Goal: Obtain resource: Obtain resource

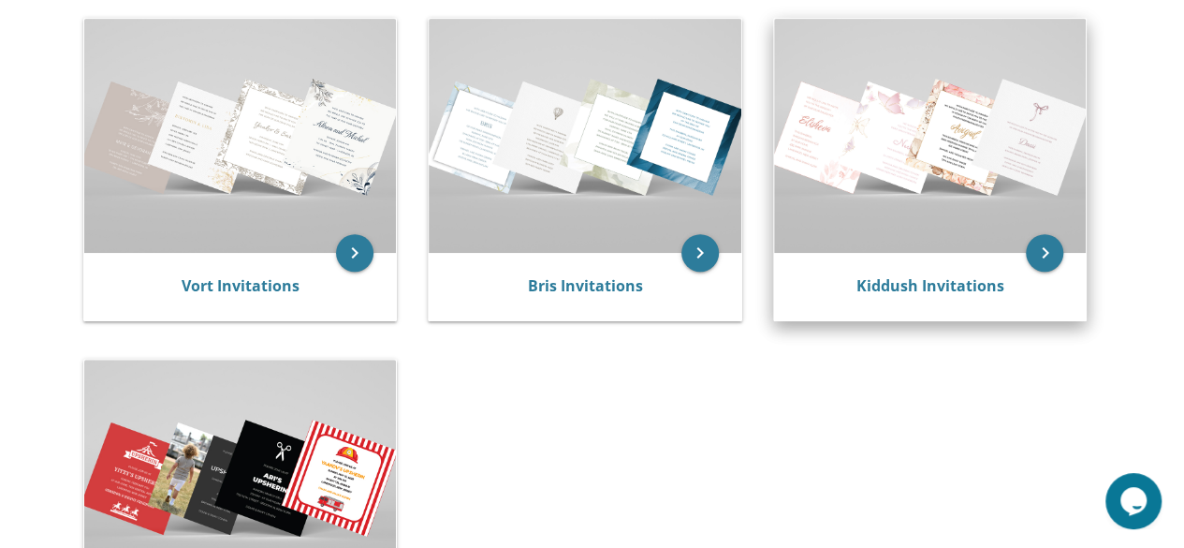
scroll to position [374, 0]
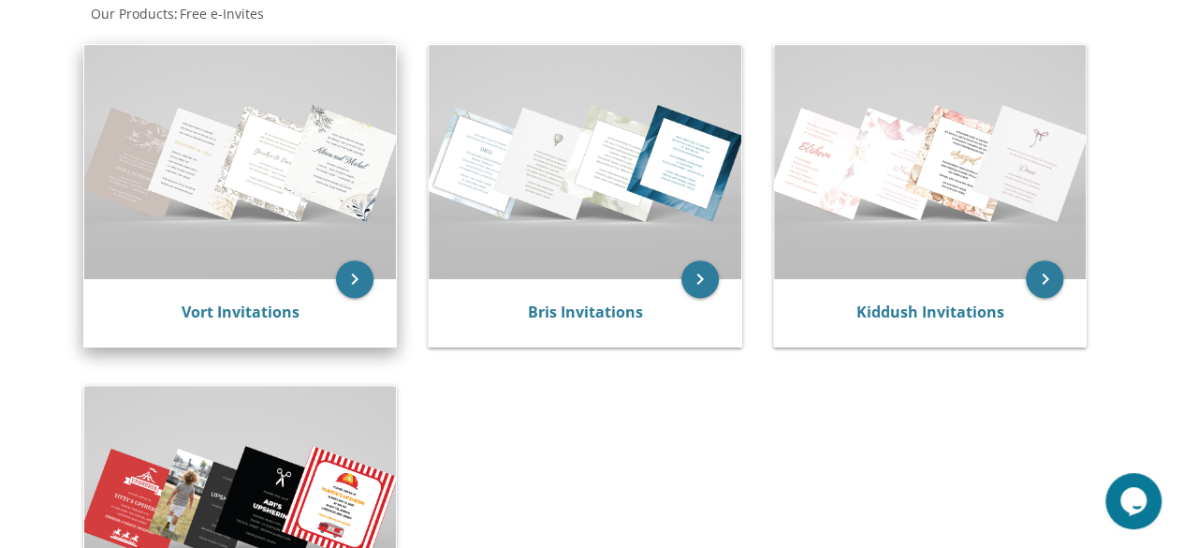
click at [234, 188] on img at bounding box center [240, 162] width 313 height 234
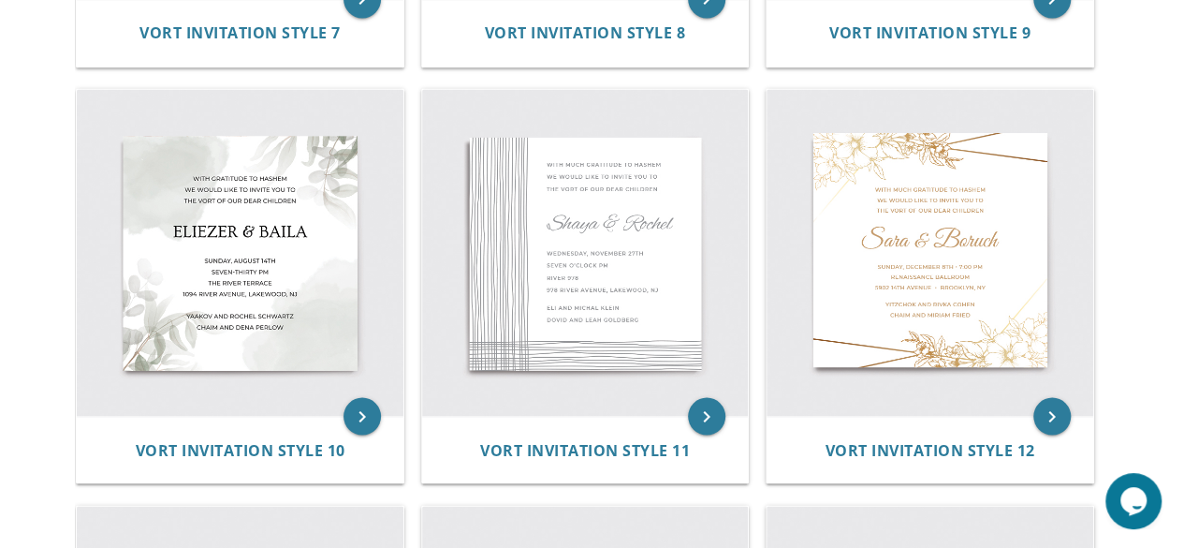
scroll to position [1591, 0]
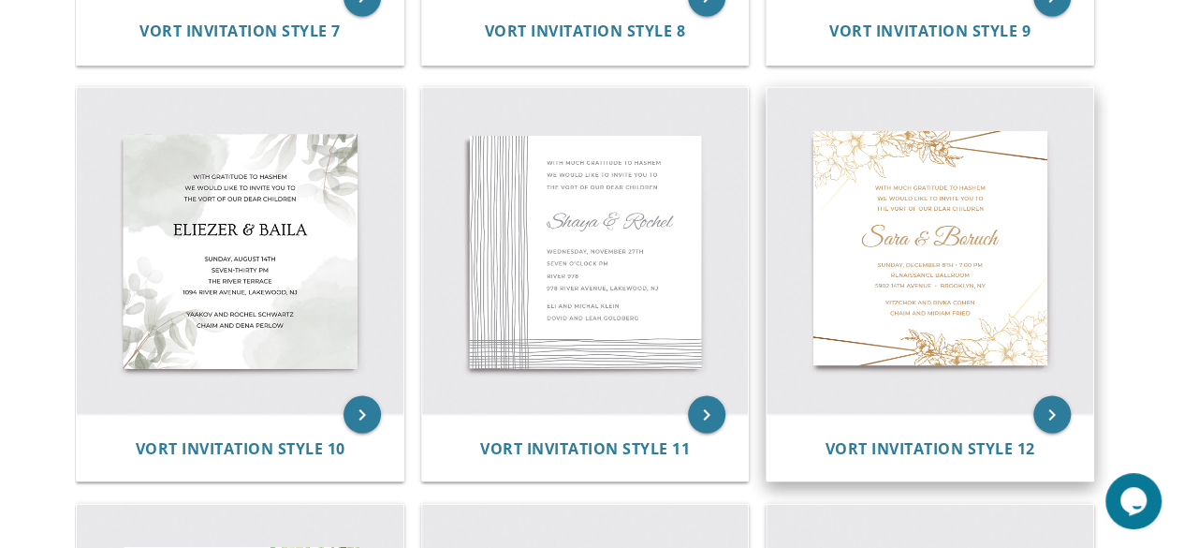
click at [926, 275] on img at bounding box center [930, 250] width 327 height 327
click at [950, 412] on img at bounding box center [930, 250] width 327 height 327
click at [1043, 408] on icon "keyboard_arrow_right" at bounding box center [1051, 413] width 37 height 37
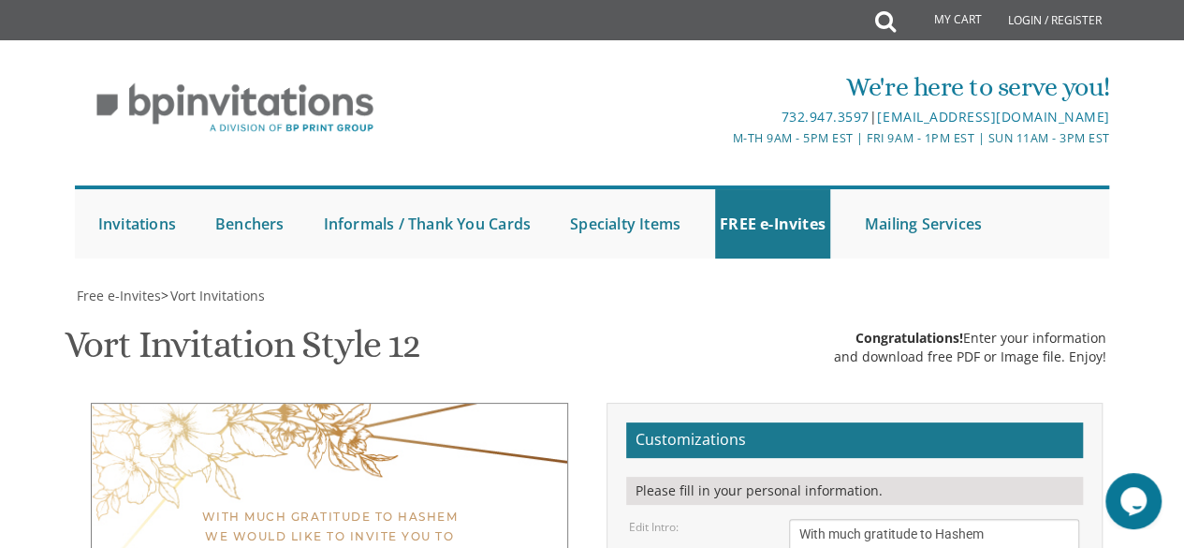
scroll to position [335, 0]
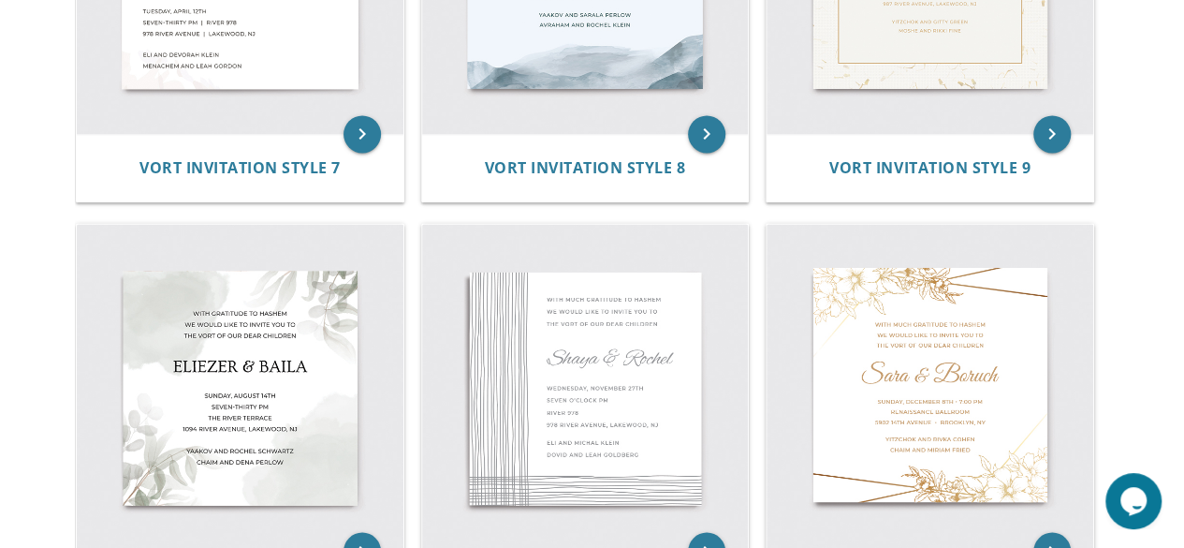
scroll to position [1497, 0]
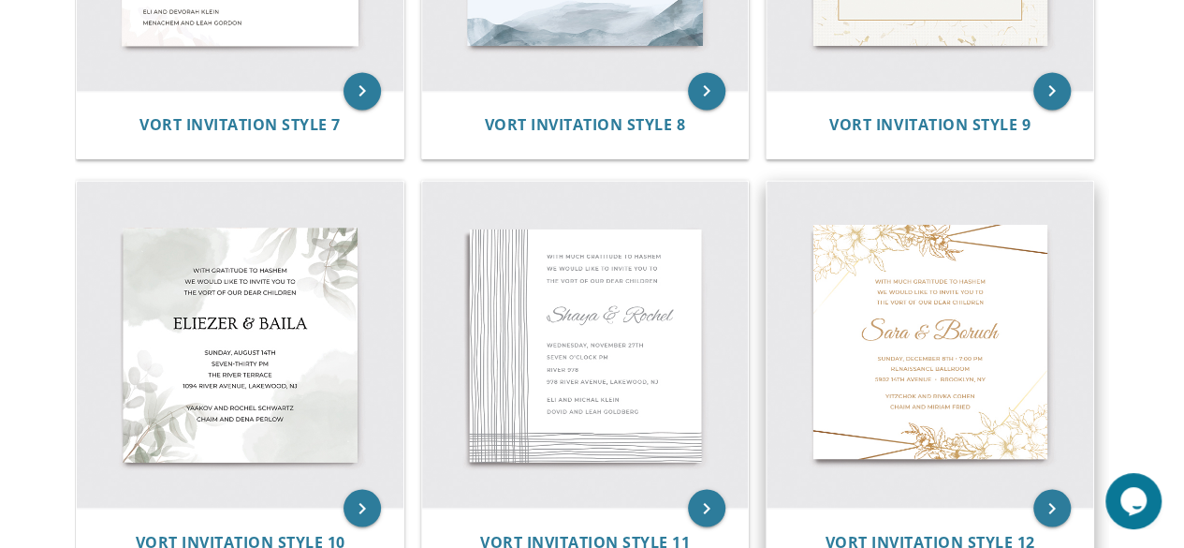
click at [930, 341] on img at bounding box center [930, 344] width 327 height 327
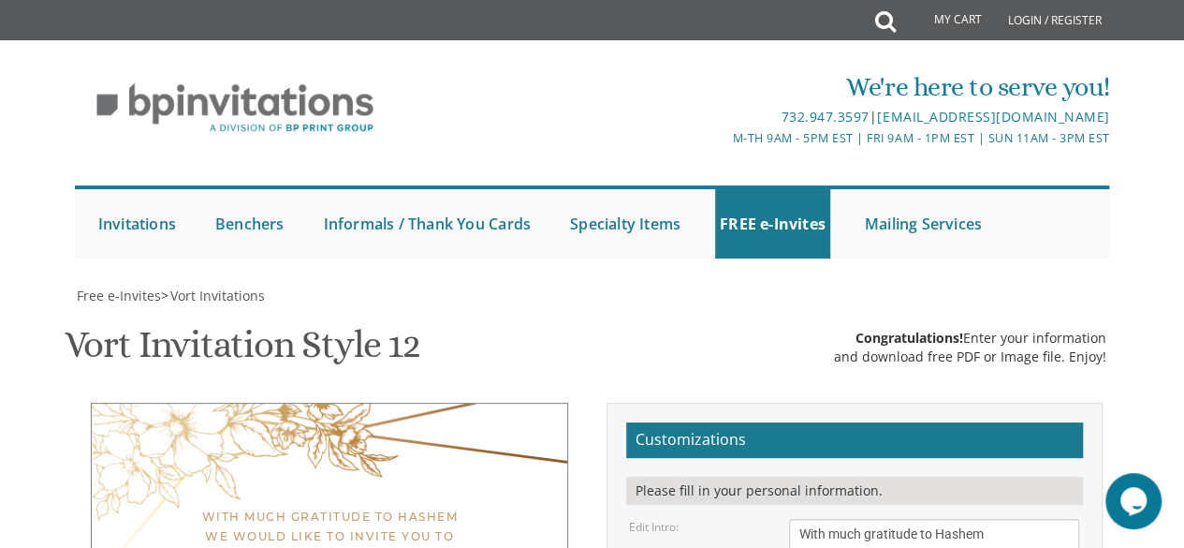
scroll to position [374, 0]
click at [940, 518] on textarea "With much gratitude to Hashem We would like to invite you to The vort of our ch…" at bounding box center [934, 553] width 291 height 70
type textarea "W"
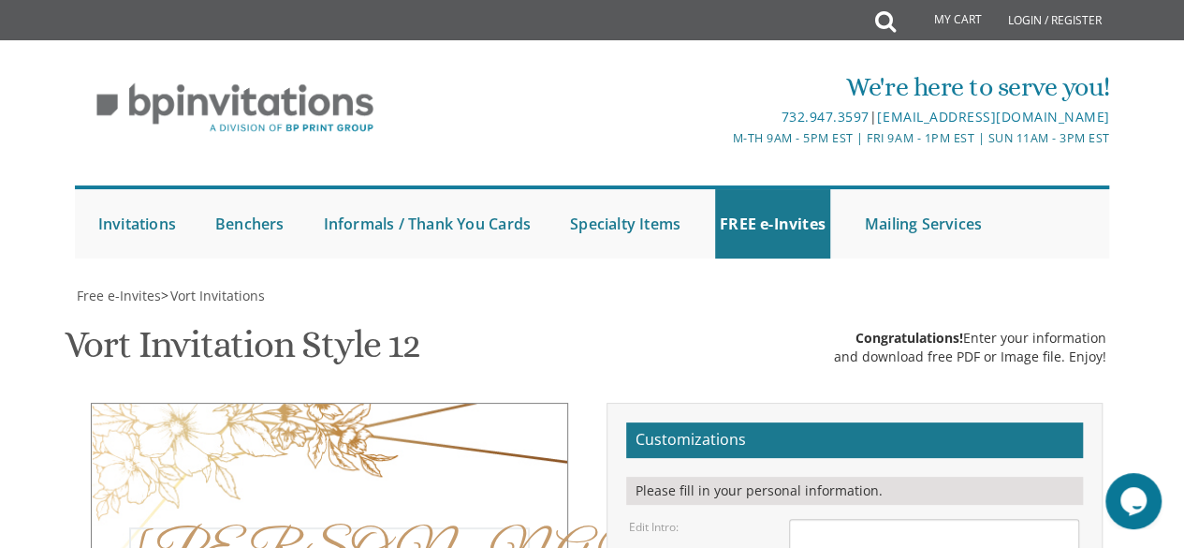
type textarea "S"
type textarea "Oma & Opa"
click at [916, 518] on textarea "With much gratitude to Hashem We would like to invite you to The vort of our ch…" at bounding box center [934, 553] width 291 height 70
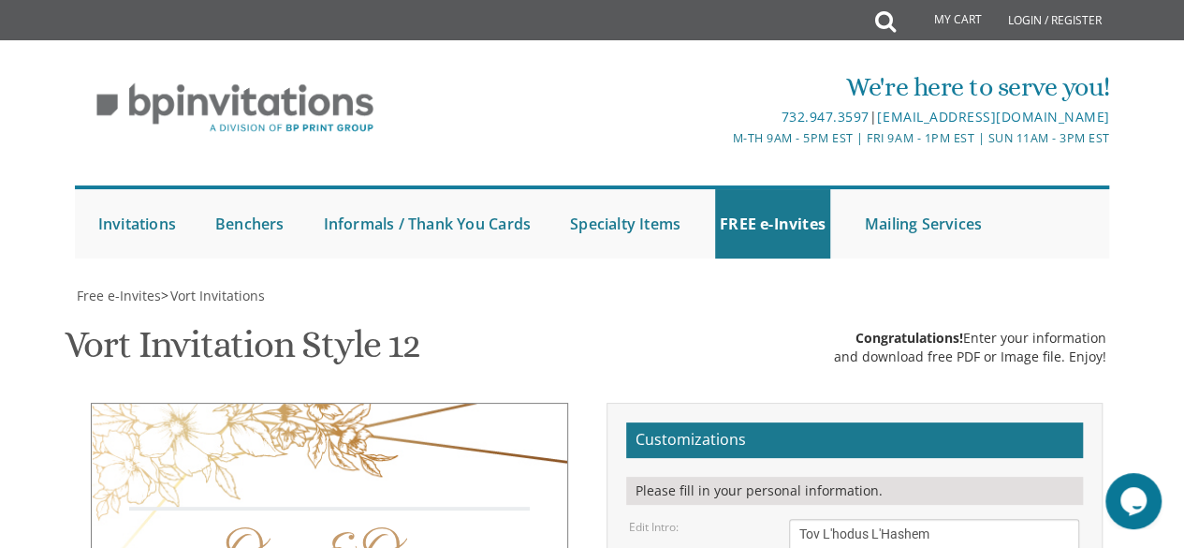
type textarea "Tov L'hodus L'Hashem We are cordially inviting"
type textarea "[DATE] • 7:00 pm At the [PERSON_NAME][GEOGRAPHIC_DATA] [STREET_ADDRESS] • [GEOG…"
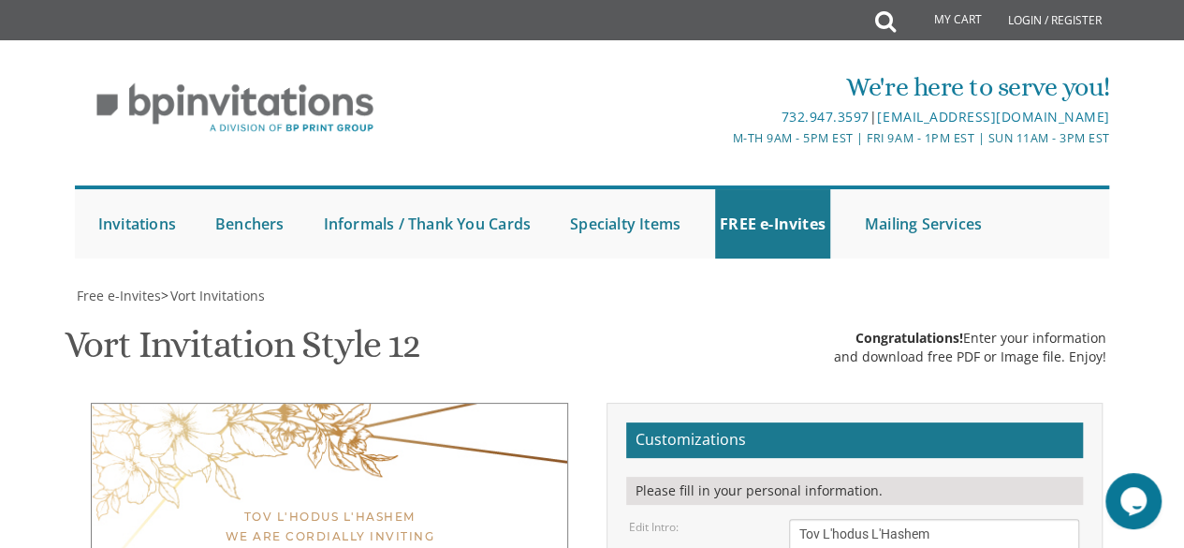
type textarea "Opa & Oma"
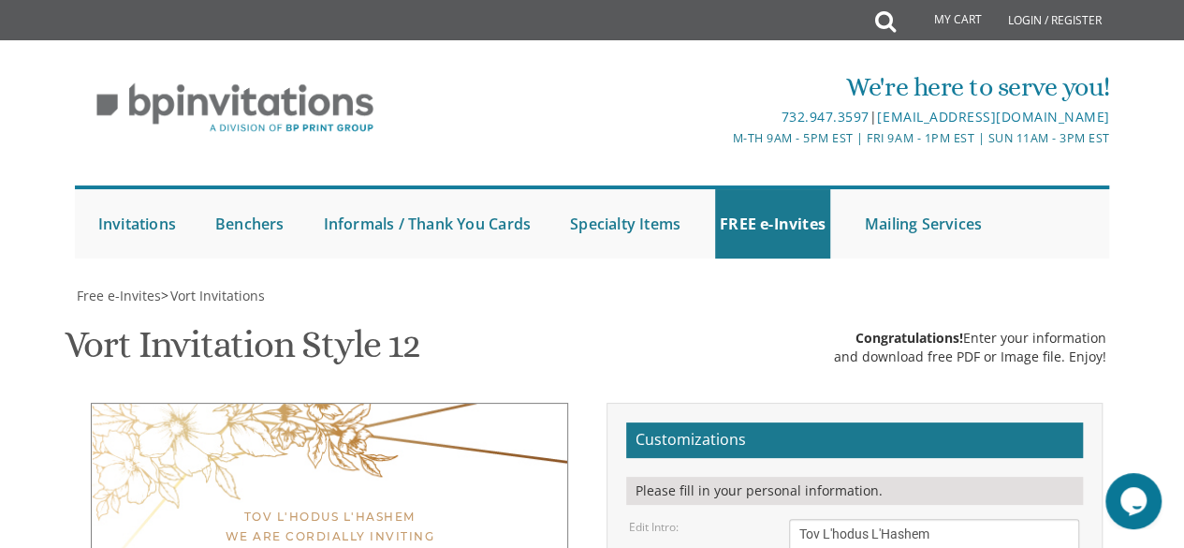
type textarea "Y"
type textarea "F"
type textarea "By your loving children"
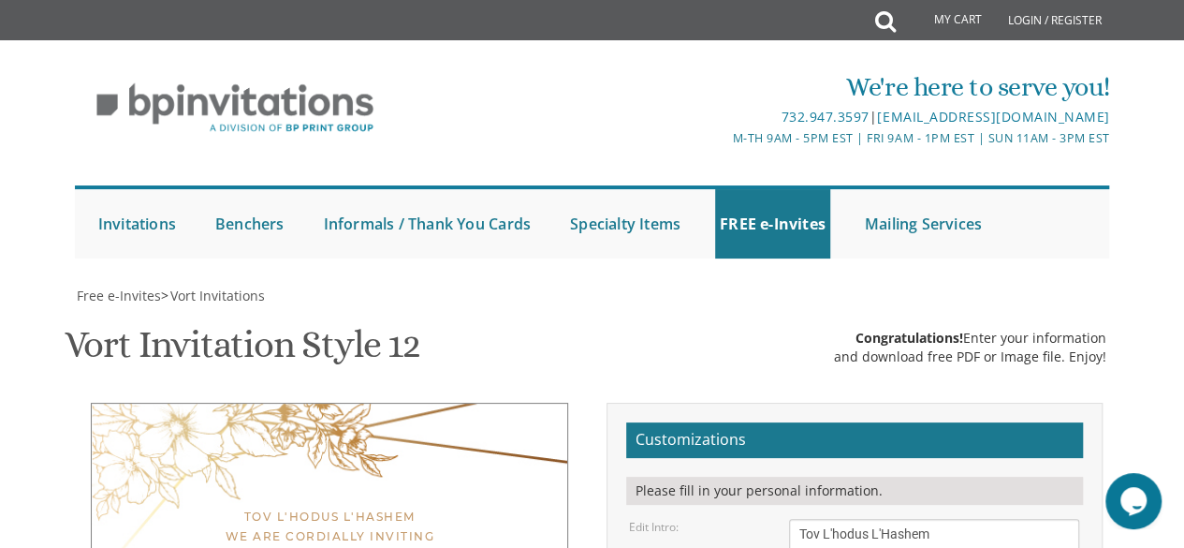
type textarea "A seudas Leil Shabbos Parshas [PERSON_NAME] At the [PERSON_NAME][GEOGRAPHIC_DAT…"
type textarea "By your loving children"
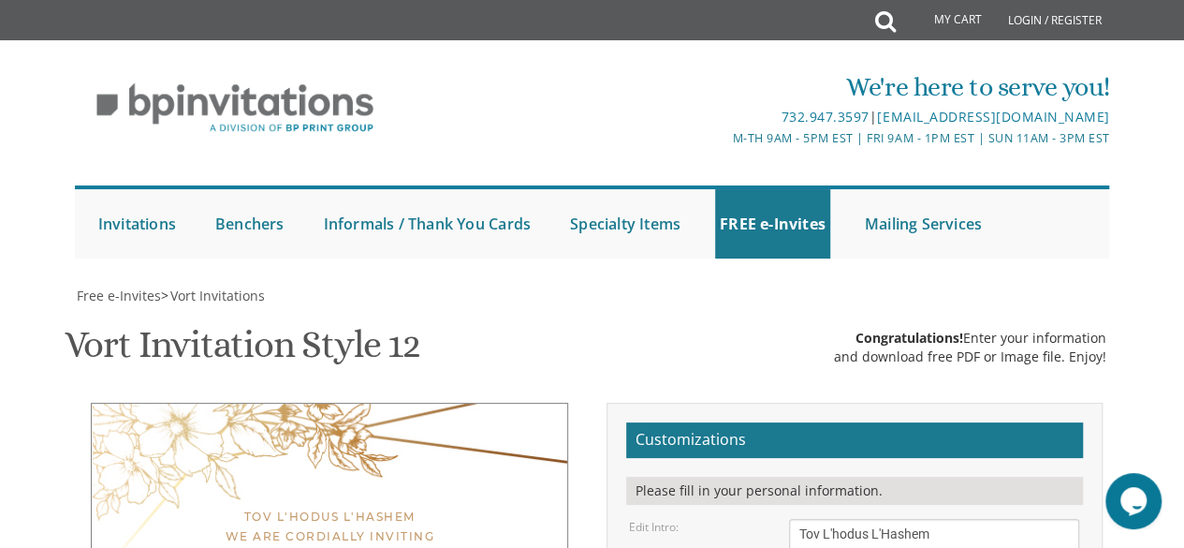
type textarea "A seudas [PERSON_NAME] פרשת כי תצא At the [PERSON_NAME][GEOGRAPHIC_DATA]"
click at [940, 518] on textarea "With much gratitude to Hashem We would like to invite you to The vort of our ch…" at bounding box center [934, 553] width 291 height 70
drag, startPoint x: 878, startPoint y: 364, endPoint x: 801, endPoint y: 364, distance: 76.7
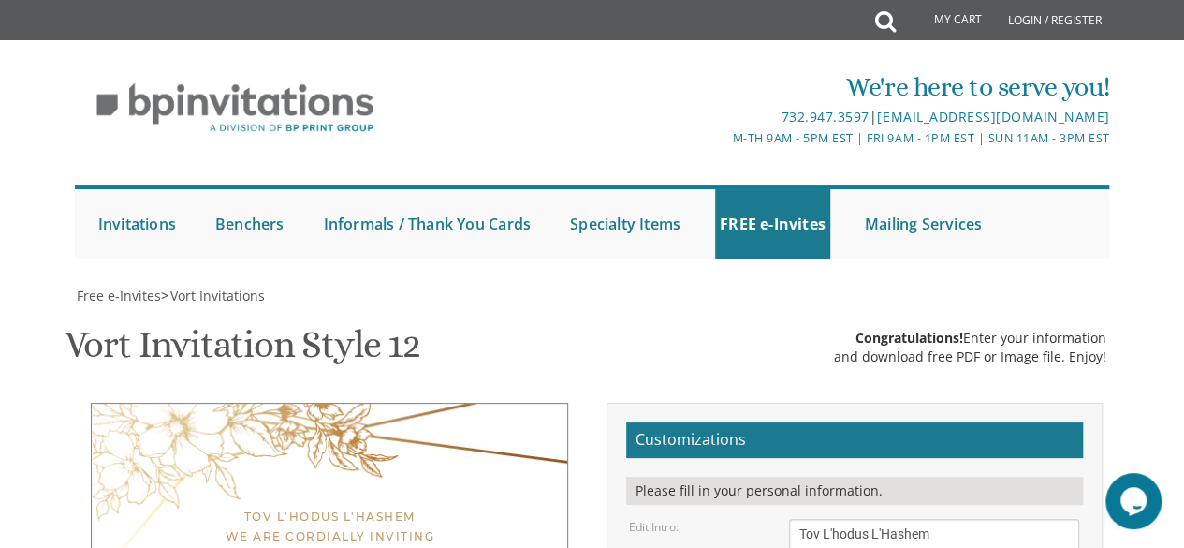
select select "80px"
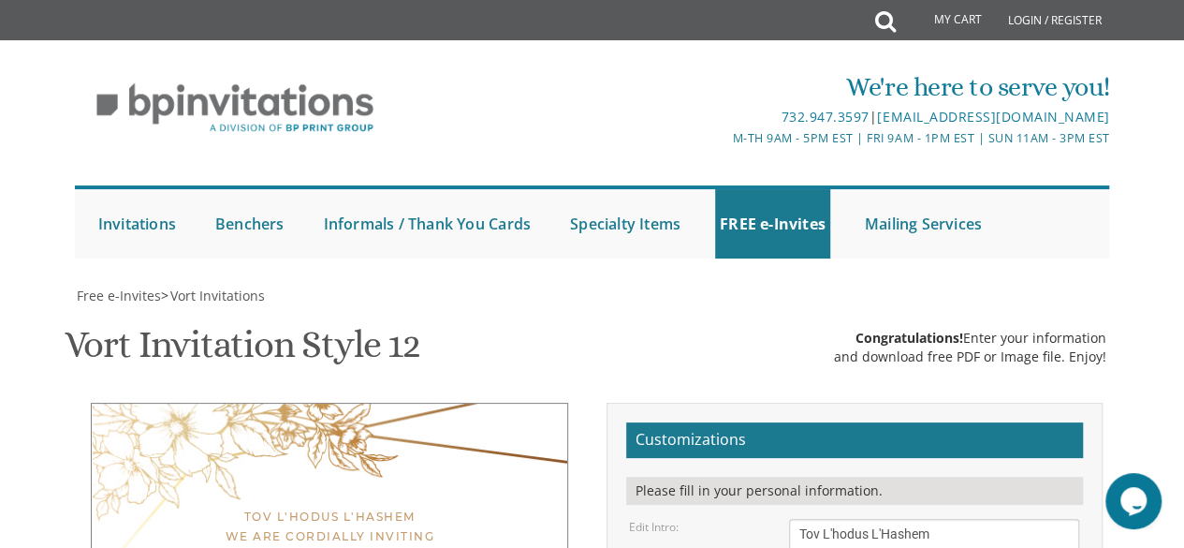
drag, startPoint x: 872, startPoint y: 365, endPoint x: 798, endPoint y: 365, distance: 73.9
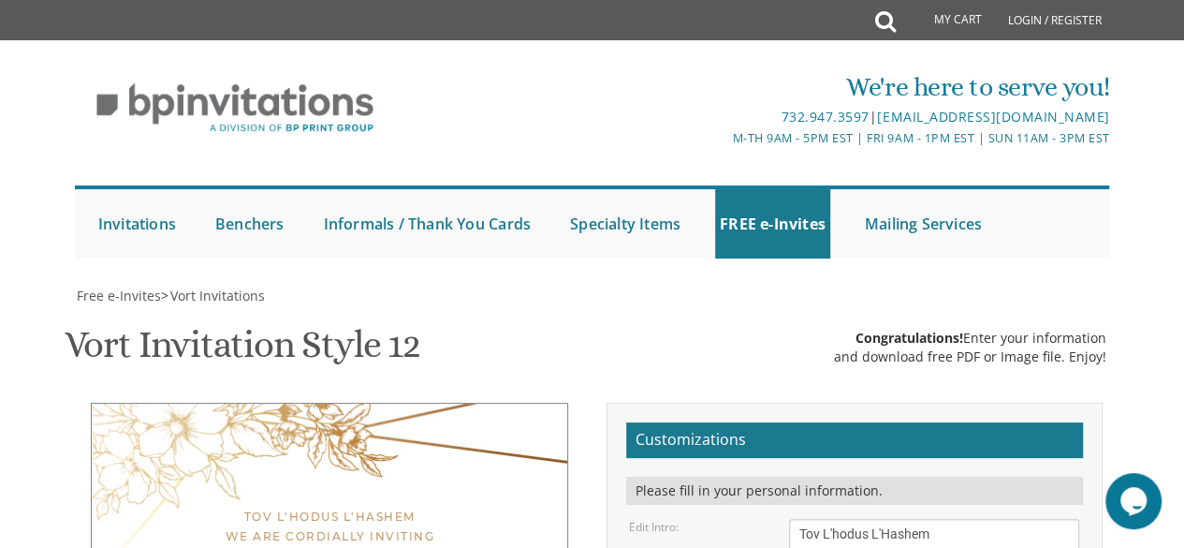
click at [928, 518] on textarea "With much gratitude to Hashem We would like to invite you to The vort of our ch…" at bounding box center [934, 553] width 291 height 70
type textarea "טוב להודות לה We are cordially inviting"
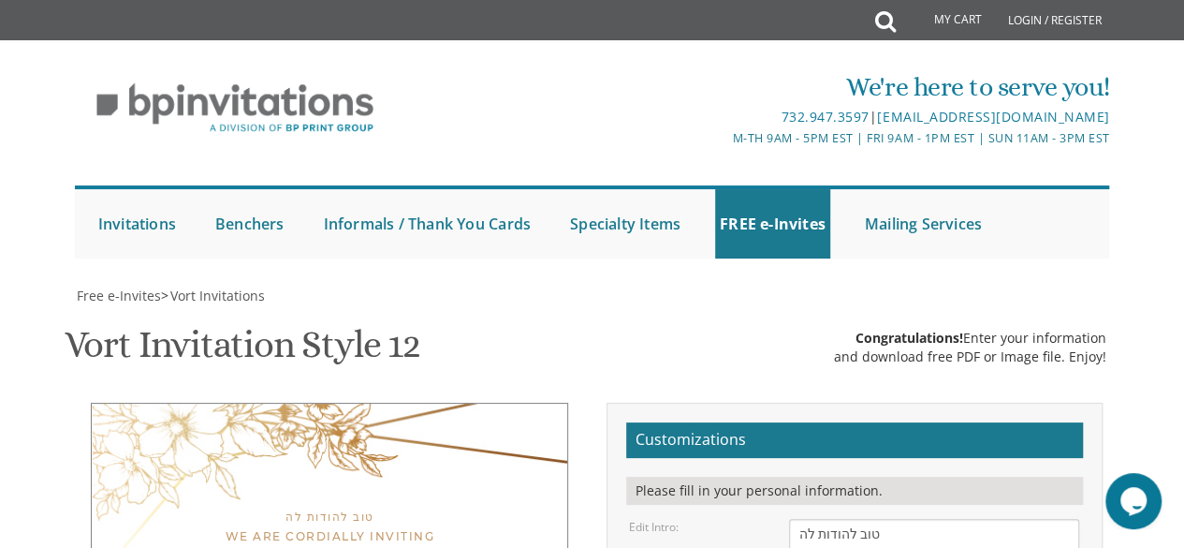
drag, startPoint x: 1074, startPoint y: 398, endPoint x: 1074, endPoint y: 421, distance: 23.4
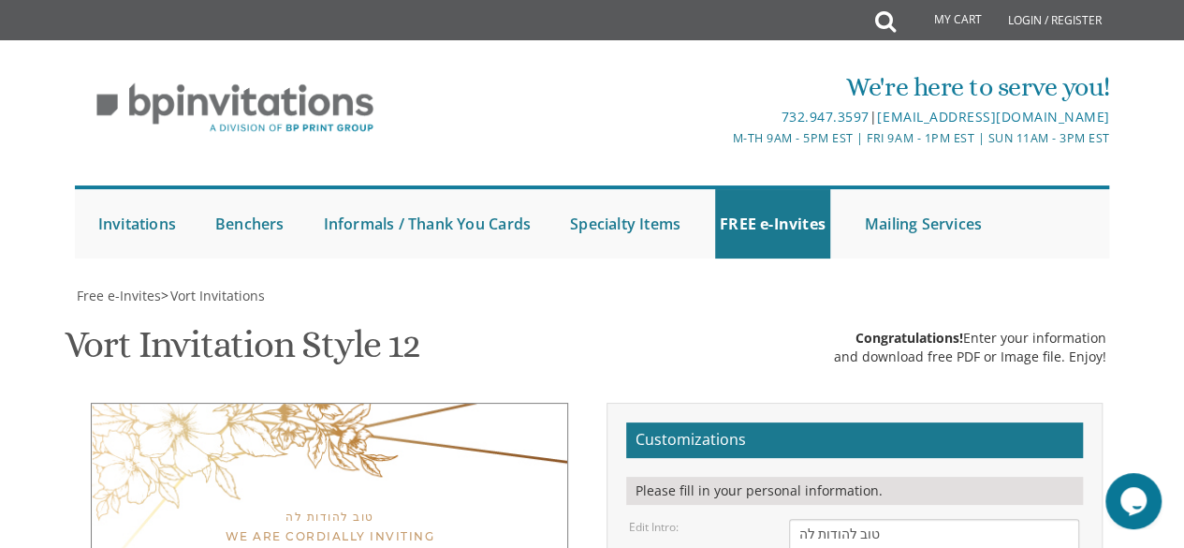
type textarea "to A seudas [PERSON_NAME] פרשת כי תצא in honor of your 65th anniversary At the …"
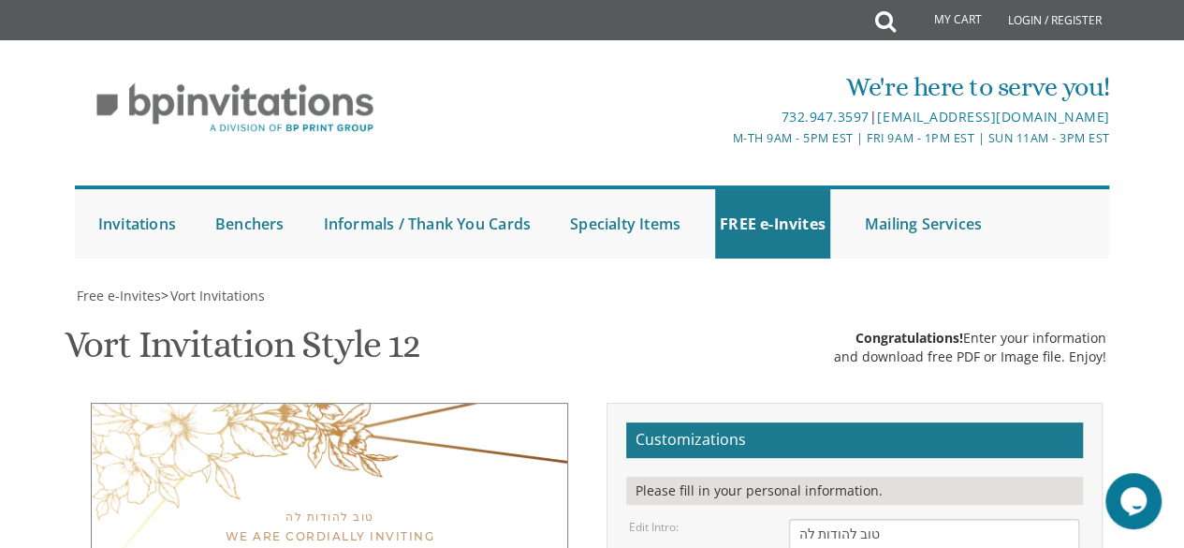
scroll to position [562, 0]
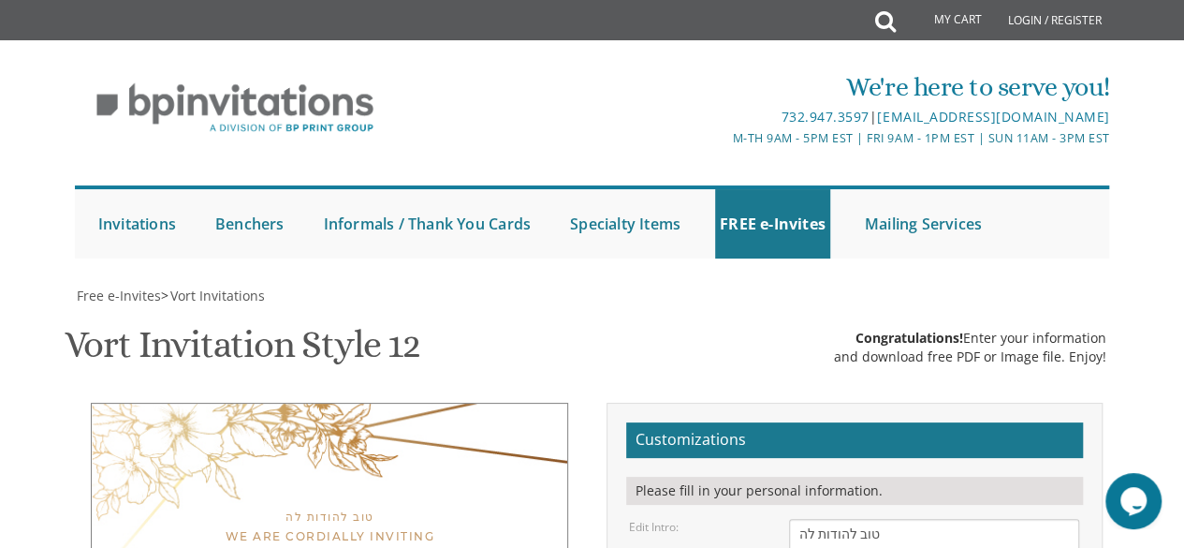
select select "80px"
drag, startPoint x: 1071, startPoint y: 209, endPoint x: 1067, endPoint y: 196, distance: 13.6
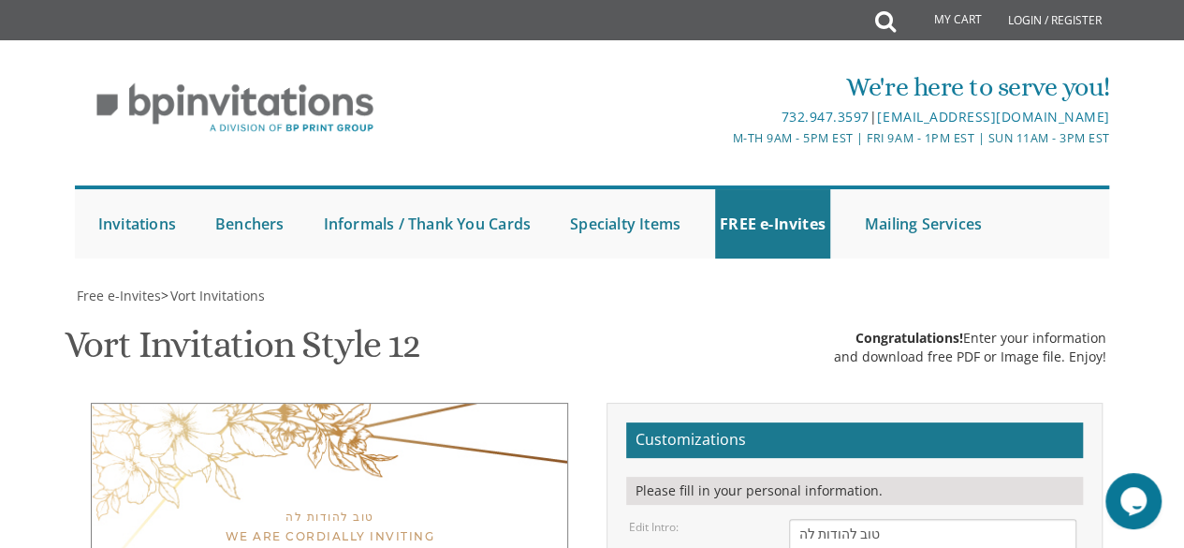
click at [1067, 518] on textarea "With much gratitude to Hashem We would like to invite you to The vort of our ch…" at bounding box center [932, 546] width 287 height 56
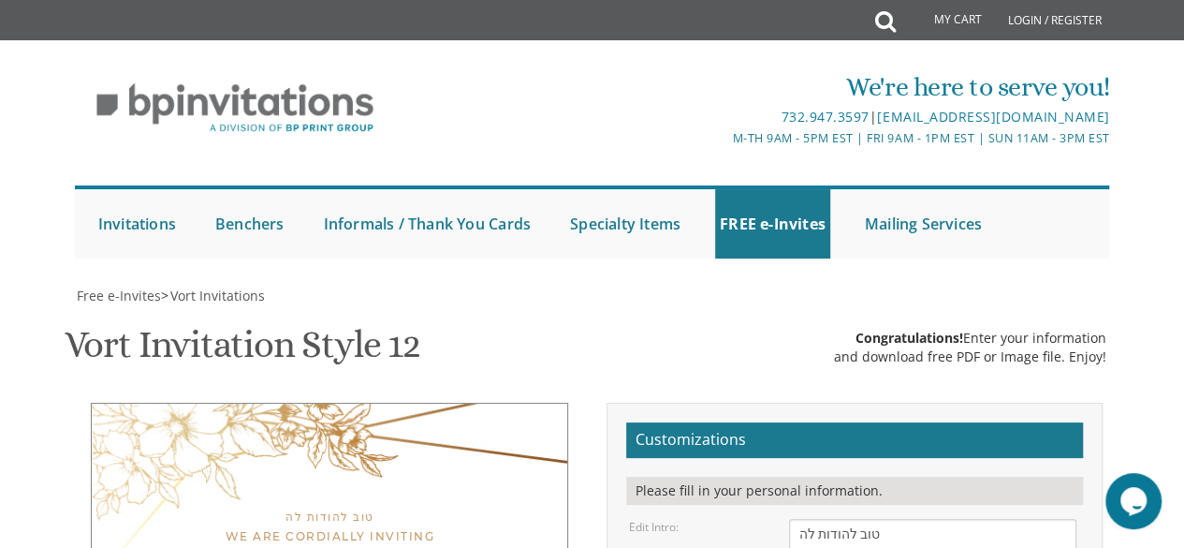
type input "[EMAIL_ADDRESS][DOMAIN_NAME]"
